Goal: Transaction & Acquisition: Purchase product/service

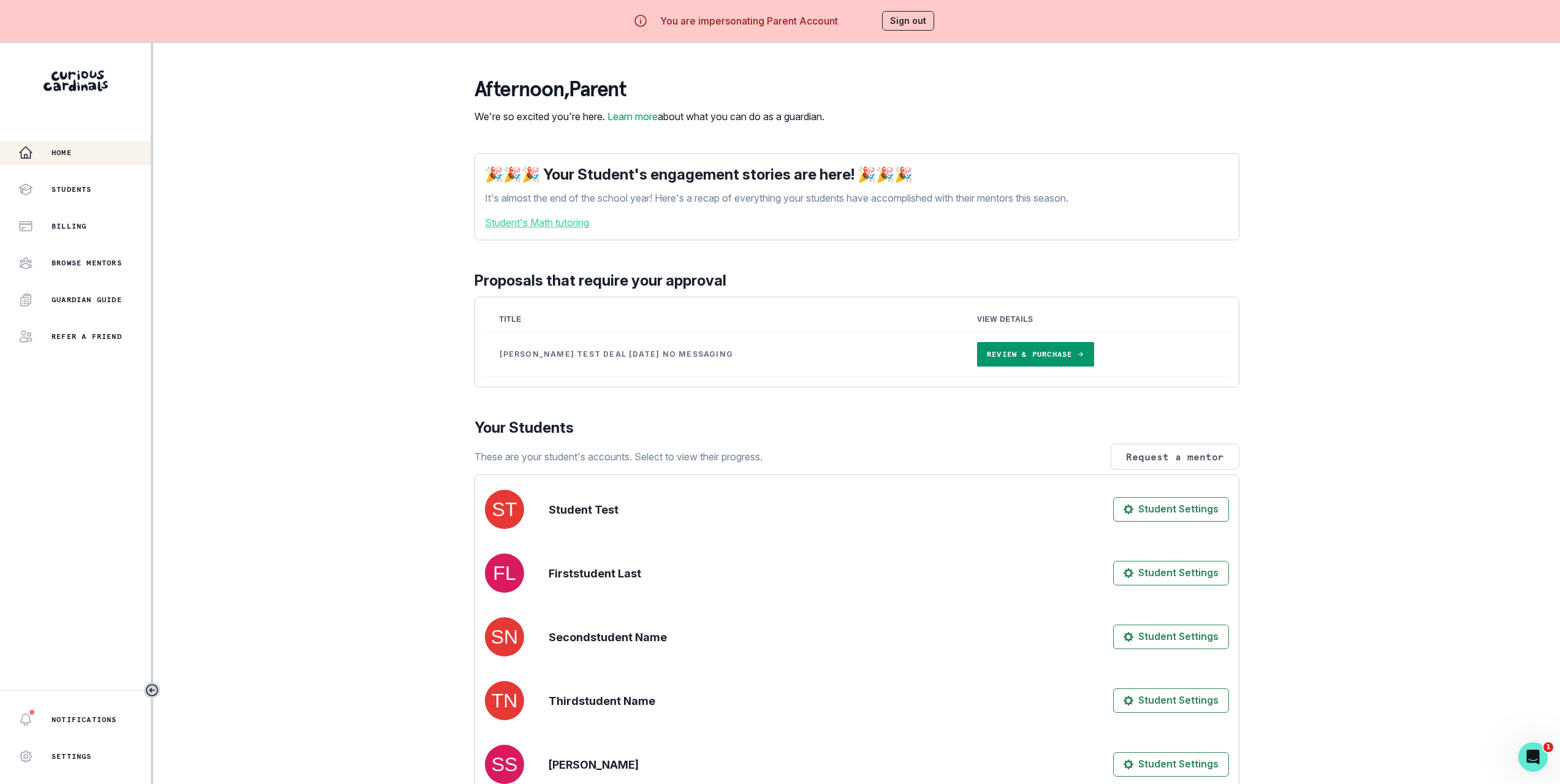
click at [979, 366] on link "Review & Purchase" at bounding box center [1034, 353] width 117 height 24
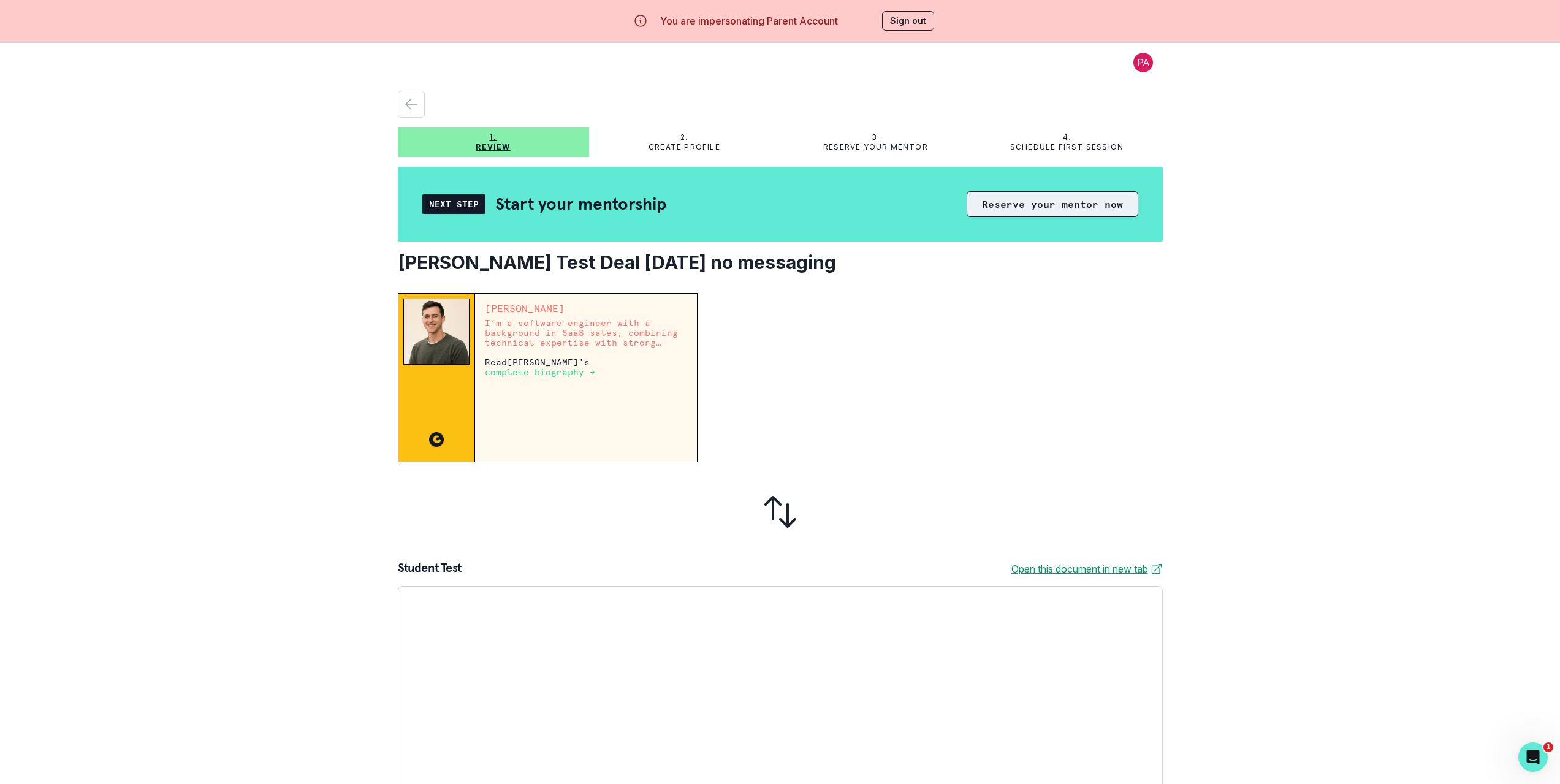
click at [1054, 214] on button "Reserve your mentor now" at bounding box center [1052, 204] width 171 height 26
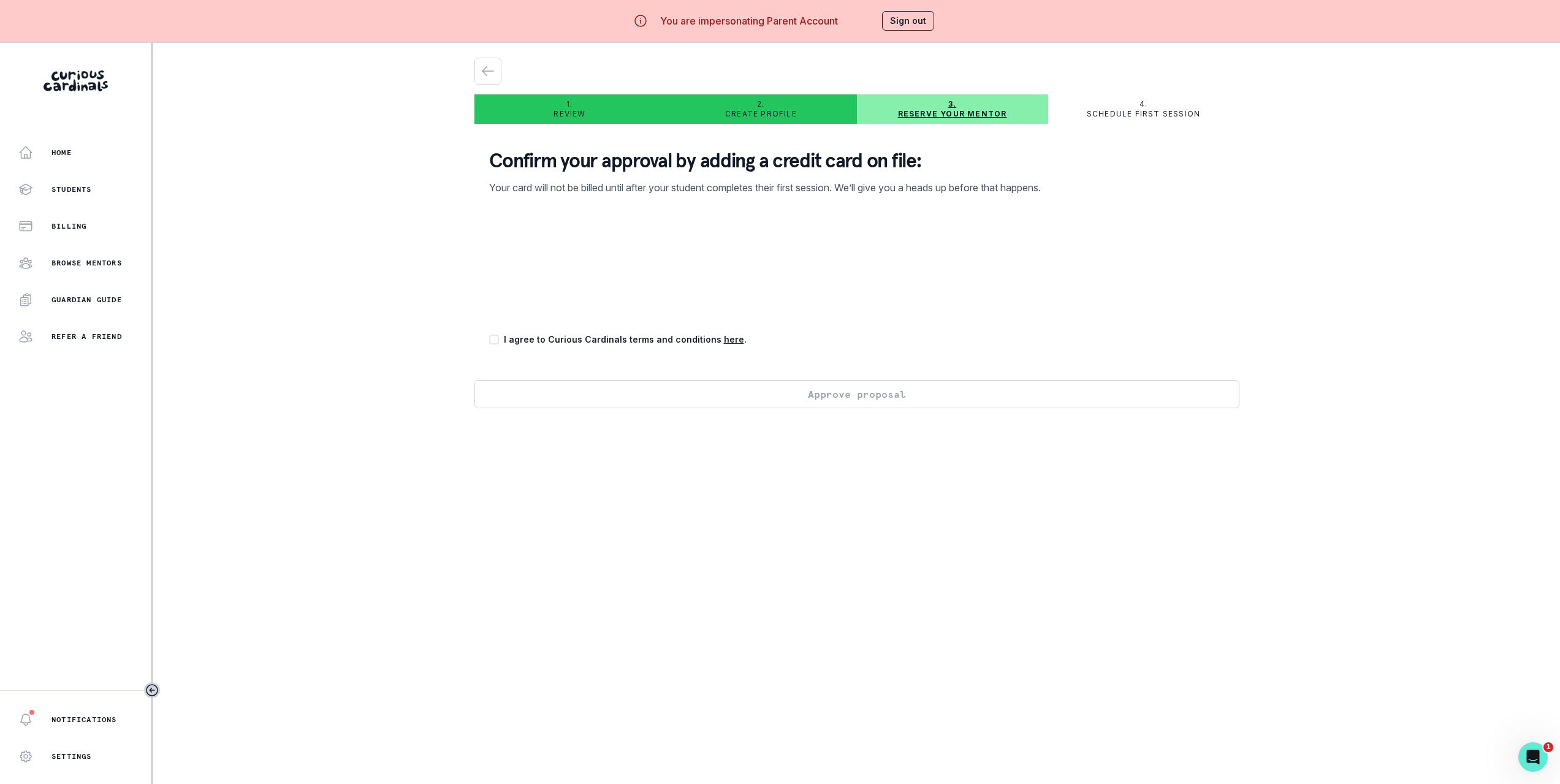
click at [499, 340] on span at bounding box center [494, 340] width 10 height 10
click at [489, 339] on input "checkbox" at bounding box center [489, 339] width 1 height 1
checkbox input "true"
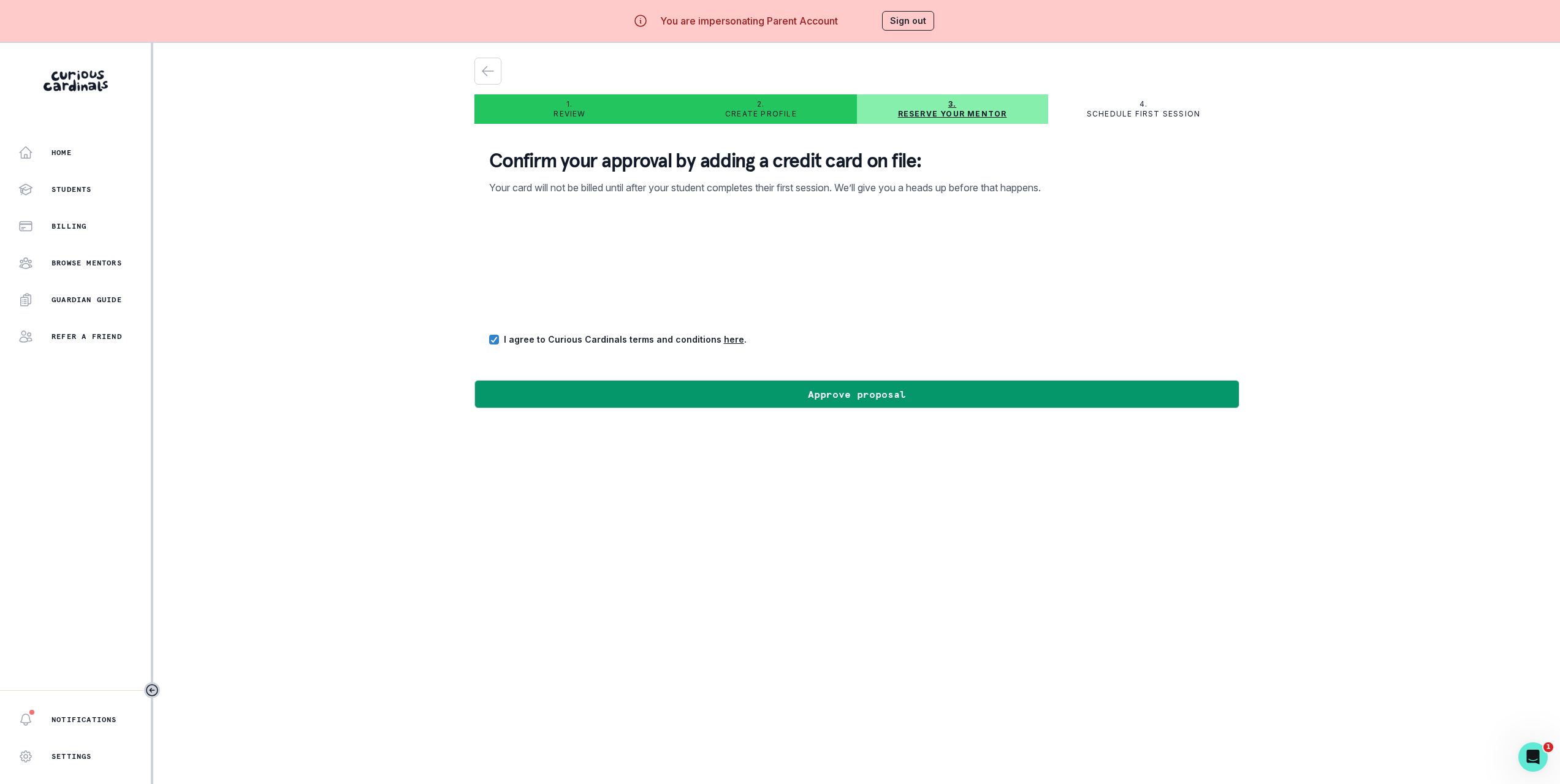
click at [334, 324] on div "Home Students Billing Browse Mentors Guardian Guide Refer a friend Notification…" at bounding box center [780, 435] width 1560 height 784
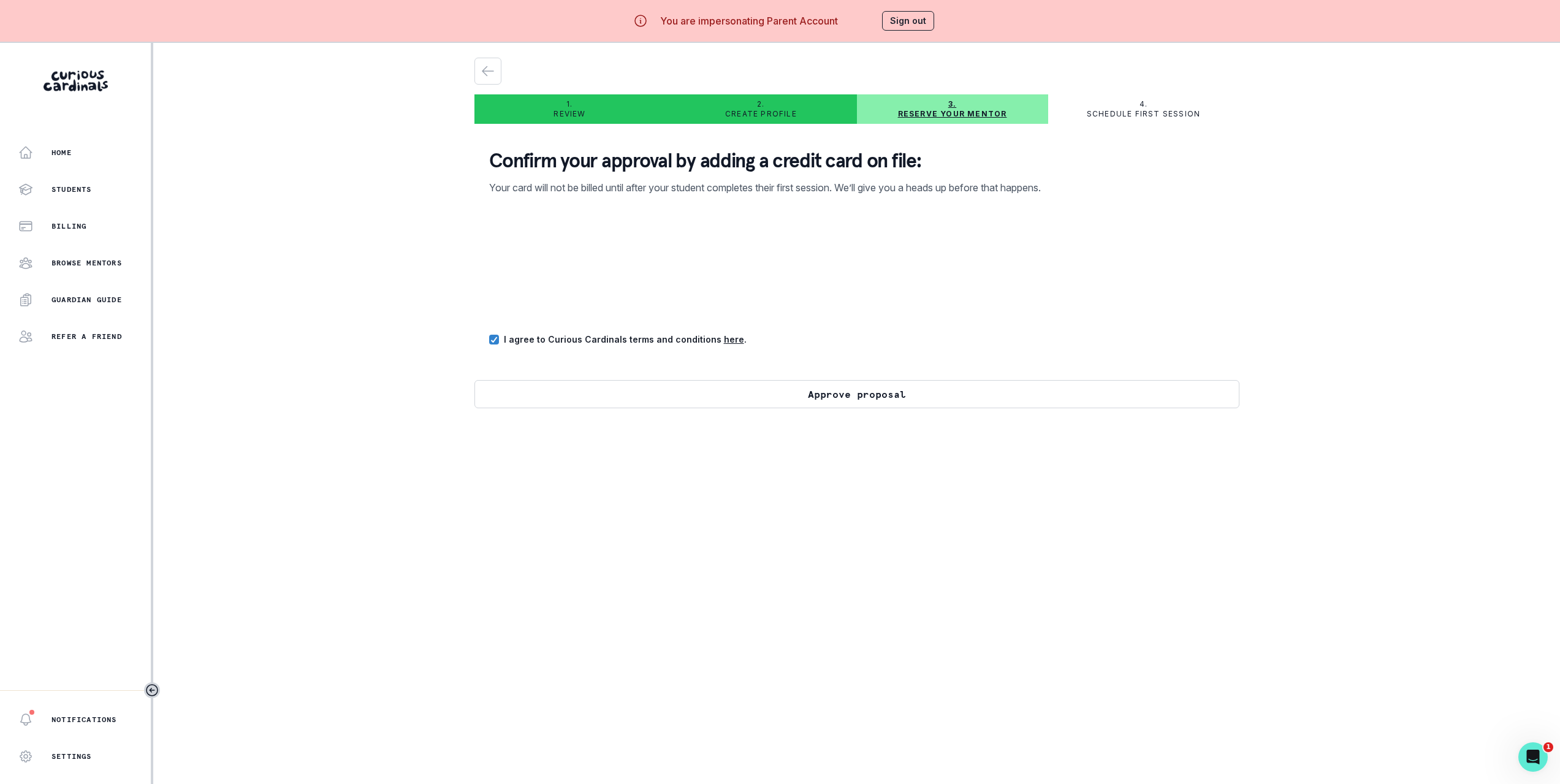
click at [618, 380] on button "Approve proposal" at bounding box center [856, 395] width 765 height 29
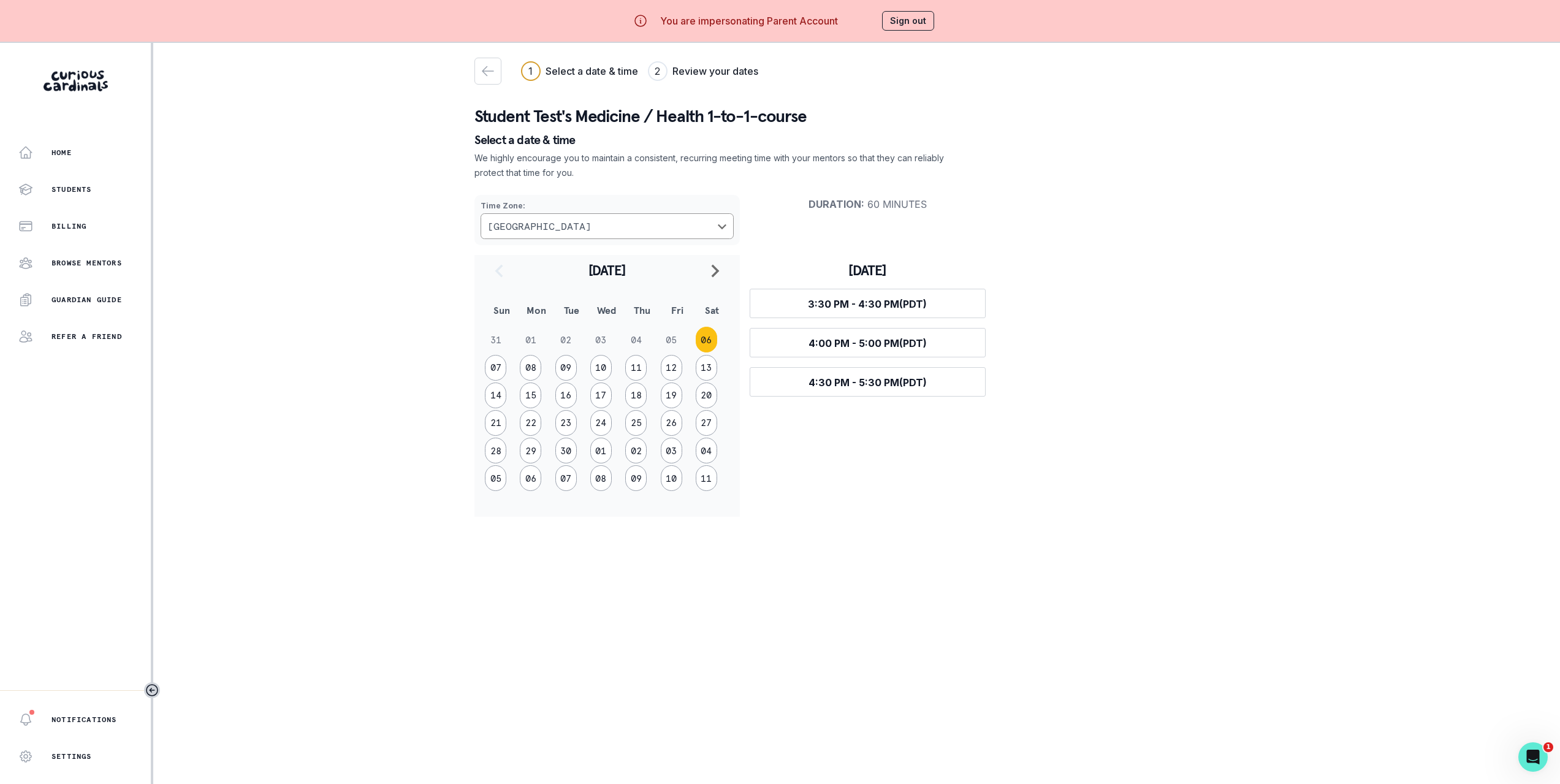
click at [382, 327] on div "Home Students Billing Browse Mentors Guardian Guide Refer a friend Notification…" at bounding box center [780, 435] width 1560 height 784
click at [500, 70] on div "button" at bounding box center [488, 71] width 26 height 15
